Goal: Task Accomplishment & Management: Manage account settings

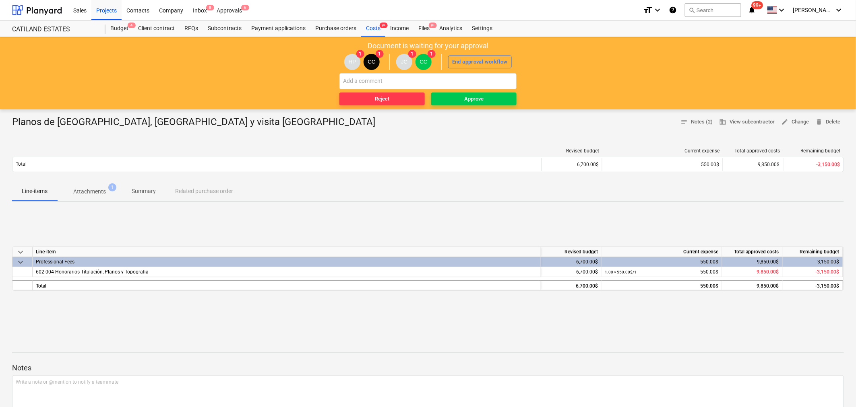
click at [91, 194] on p "Attachments" at bounding box center [89, 192] width 33 height 8
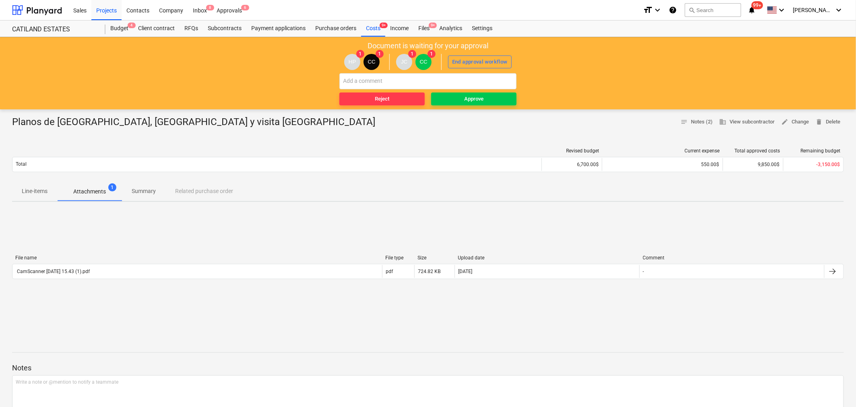
click at [38, 186] on span "Line-items" at bounding box center [34, 191] width 45 height 13
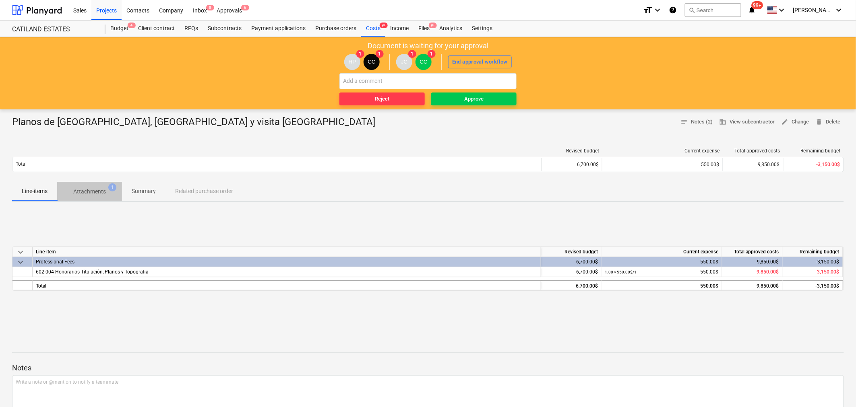
click at [88, 193] on p "Attachments" at bounding box center [89, 192] width 33 height 8
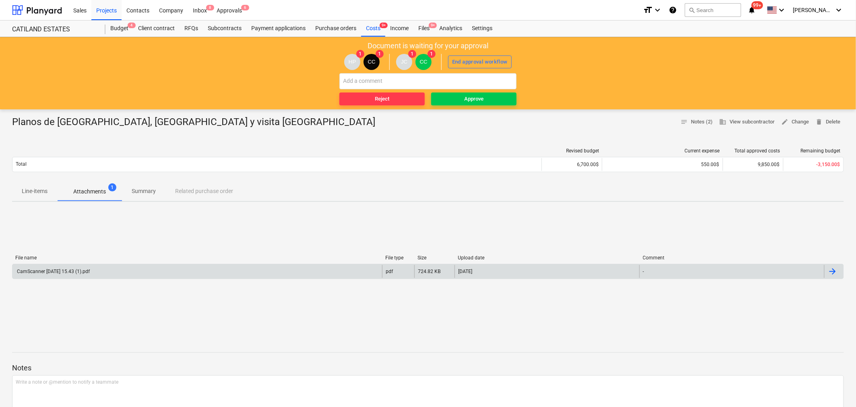
click at [46, 275] on div "CamScanner 10-09-25 15.43 (1).pdf" at bounding box center [196, 271] width 369 height 13
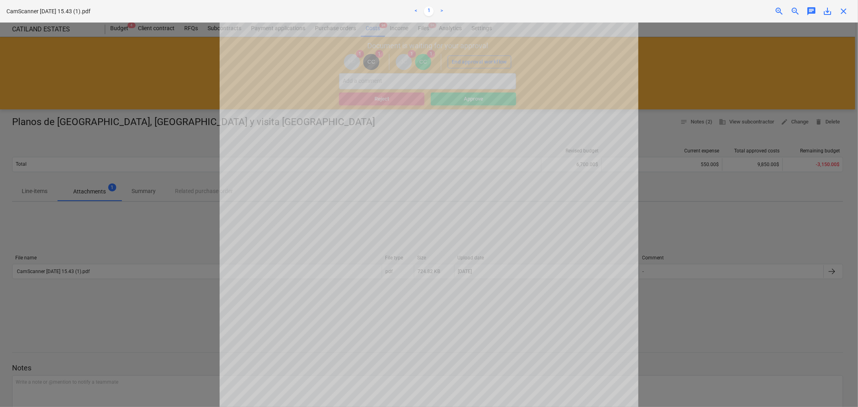
drag, startPoint x: 175, startPoint y: 157, endPoint x: 142, endPoint y: 135, distance: 39.9
click at [166, 152] on div at bounding box center [429, 215] width 858 height 385
click at [136, 102] on div at bounding box center [429, 215] width 858 height 385
click at [700, 73] on div at bounding box center [429, 215] width 858 height 385
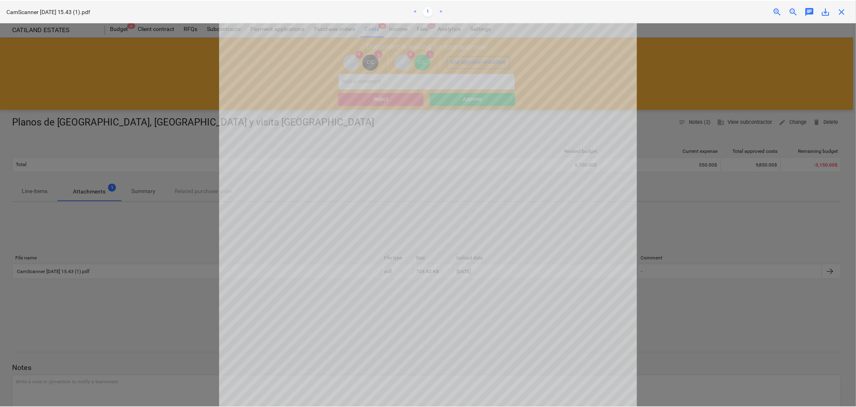
scroll to position [0, 0]
click at [842, 8] on span "close" at bounding box center [844, 11] width 10 height 10
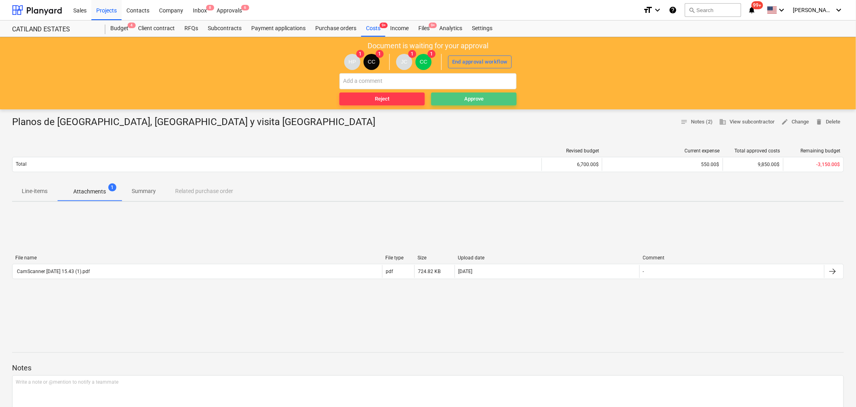
click at [485, 95] on span "Approve" at bounding box center [473, 99] width 79 height 9
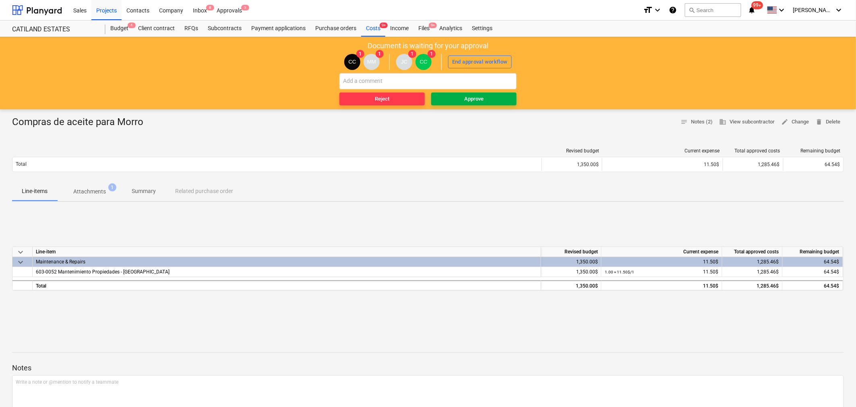
click at [471, 97] on div "Approve" at bounding box center [473, 99] width 19 height 9
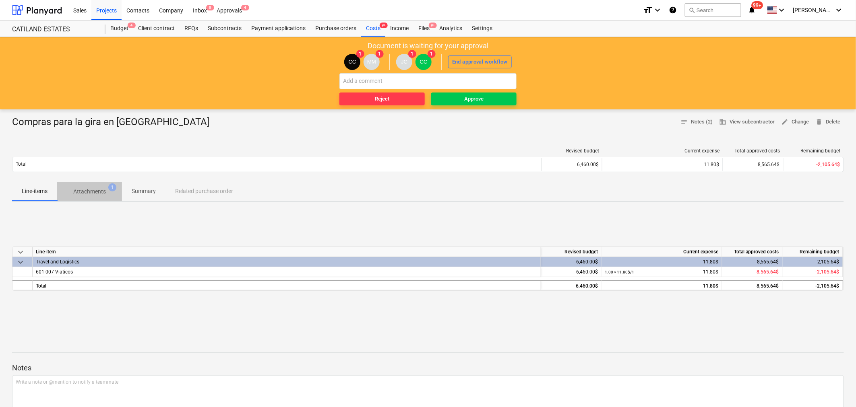
click at [90, 195] on p "Attachments" at bounding box center [89, 192] width 33 height 8
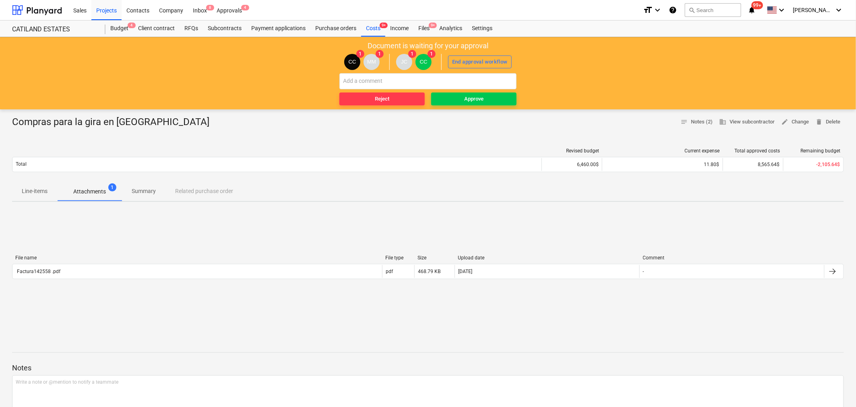
click at [27, 194] on p "Line-items" at bounding box center [35, 191] width 26 height 8
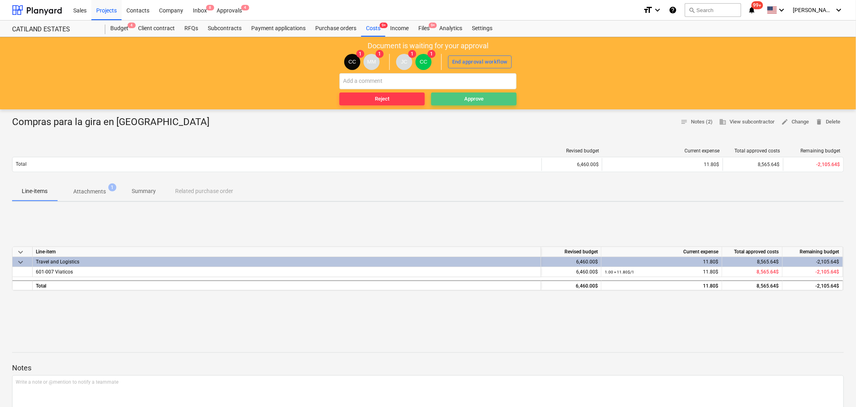
click at [467, 99] on div "Approve" at bounding box center [473, 99] width 19 height 9
click at [461, 100] on span "Approve" at bounding box center [473, 99] width 79 height 9
click at [464, 99] on div "Approve" at bounding box center [473, 99] width 19 height 9
click at [90, 189] on p "Attachments" at bounding box center [89, 192] width 33 height 8
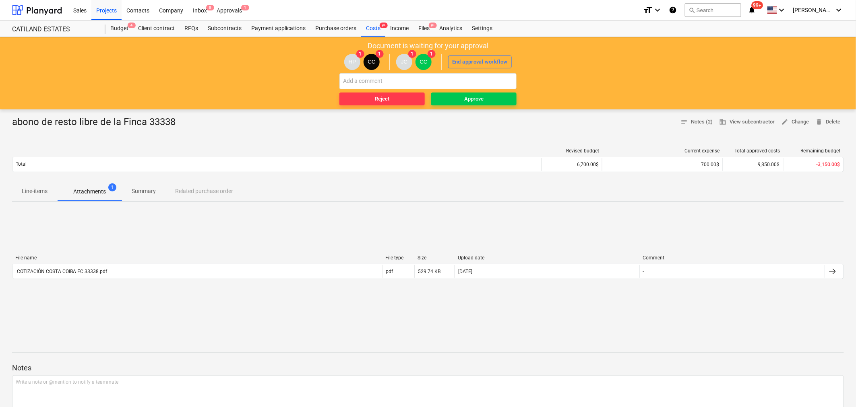
click at [28, 184] on button "Line-items" at bounding box center [34, 191] width 45 height 19
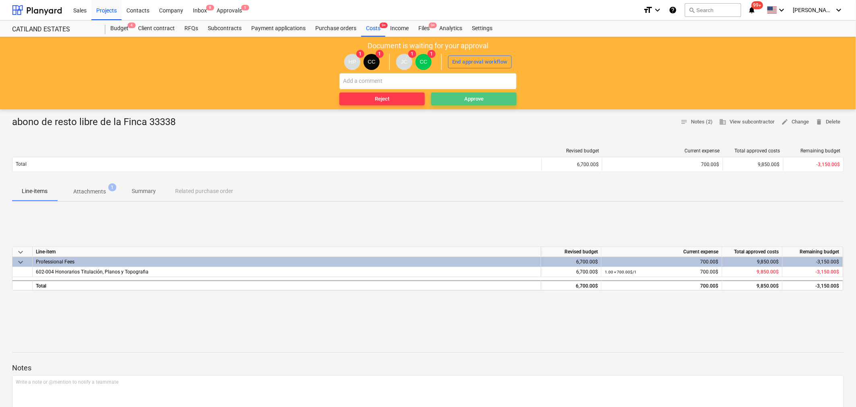
click at [476, 101] on div "Approve" at bounding box center [473, 99] width 19 height 9
